Goal: Information Seeking & Learning: Learn about a topic

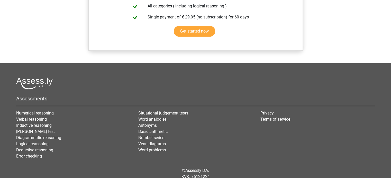
scroll to position [444, 0]
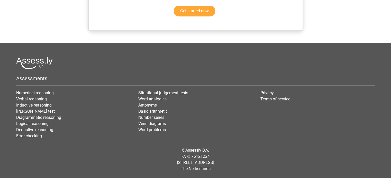
click at [19, 106] on link "Inductive reasoning" at bounding box center [33, 105] width 35 height 5
click at [33, 128] on link "Deductive reasoning" at bounding box center [34, 130] width 37 height 5
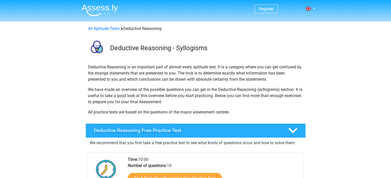
click at [108, 134] on div "Deductive Reasoning Free Practice Test" at bounding box center [196, 131] width 220 height 14
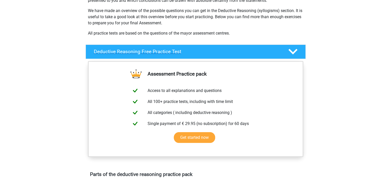
scroll to position [84, 0]
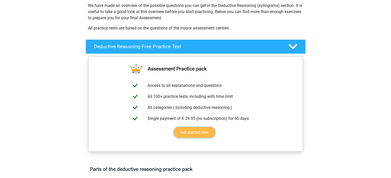
click at [191, 131] on link "Get started now" at bounding box center [194, 132] width 41 height 11
